Goal: Task Accomplishment & Management: Manage account settings

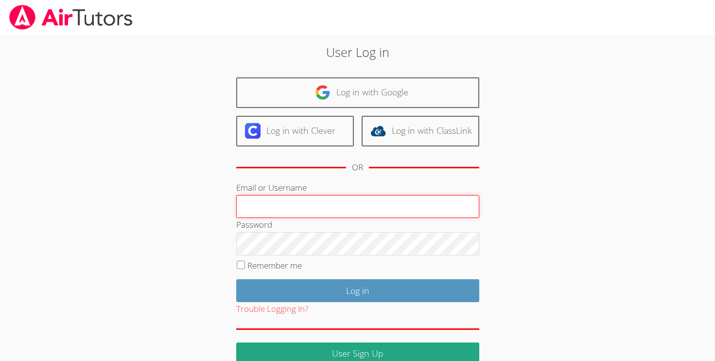
type input "[EMAIL_ADDRESS][DOMAIN_NAME]"
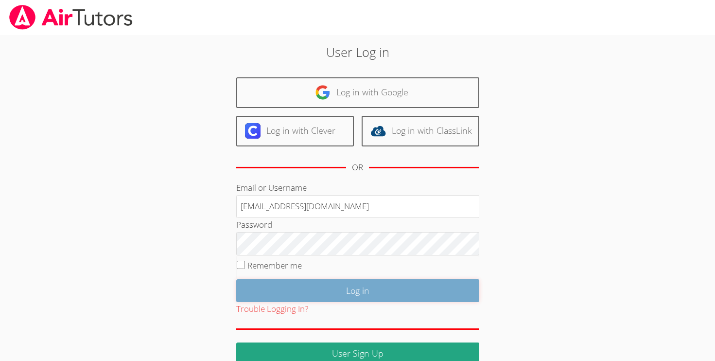
click at [310, 302] on input "Log in" at bounding box center [357, 290] width 243 height 23
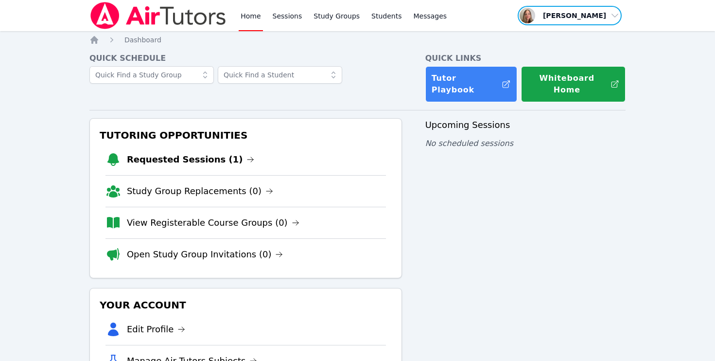
click at [588, 14] on span "button" at bounding box center [570, 15] width 106 height 21
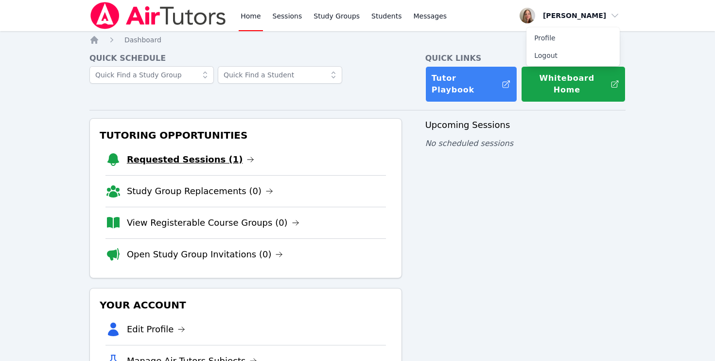
click at [191, 166] on link "Requested Sessions (1)" at bounding box center [191, 160] width 128 height 14
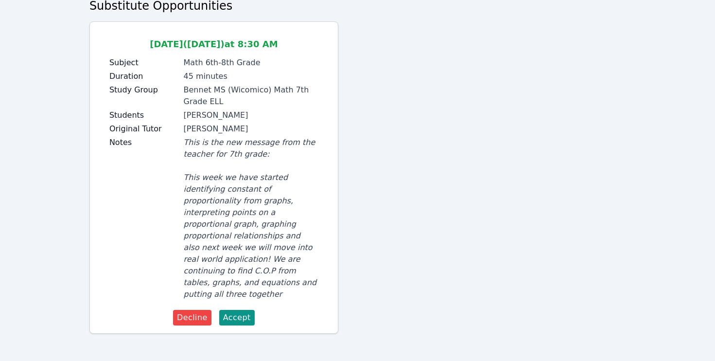
scroll to position [174, 0]
click at [205, 312] on span "Decline" at bounding box center [192, 318] width 31 height 12
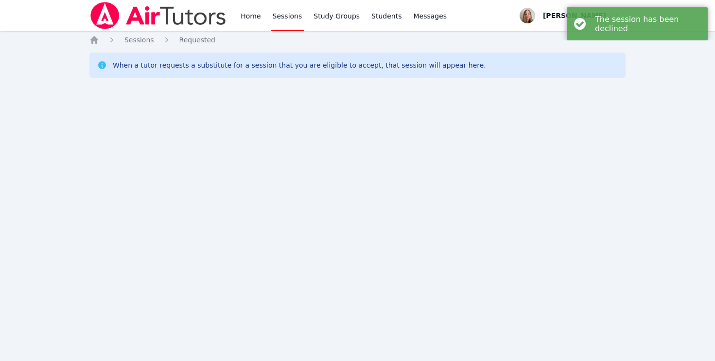
scroll to position [0, 0]
click at [642, 65] on div "Home Sessions Study Groups Students Messages Open user menu Kathy Alves Open ma…" at bounding box center [357, 180] width 715 height 361
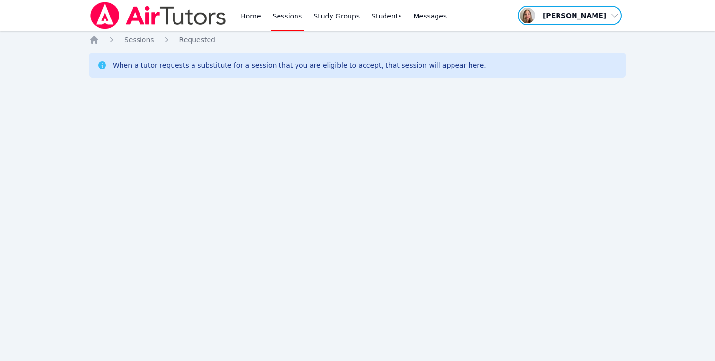
click at [613, 16] on span "button" at bounding box center [570, 15] width 106 height 21
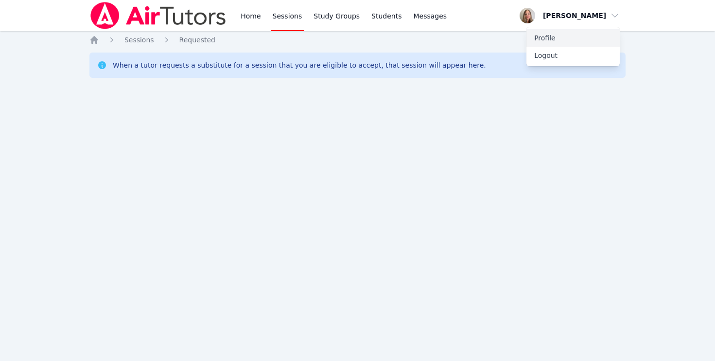
click at [527, 47] on link "Profile" at bounding box center [573, 38] width 93 height 18
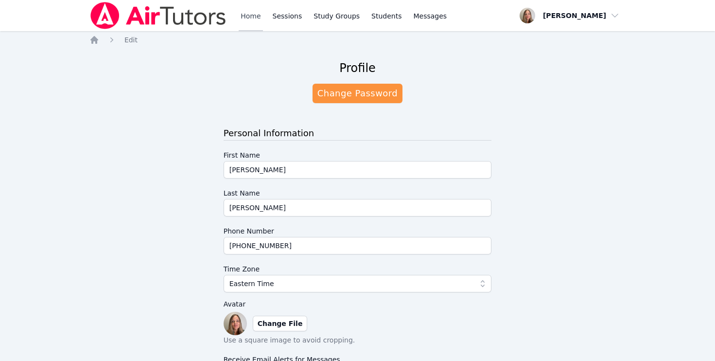
click at [263, 19] on link "Home" at bounding box center [251, 15] width 24 height 31
